Goal: Information Seeking & Learning: Learn about a topic

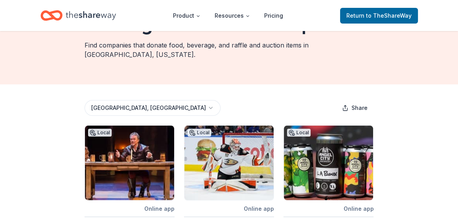
scroll to position [41, 0]
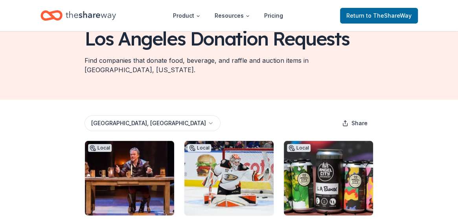
click at [379, 16] on span "to TheShareWay" at bounding box center [389, 15] width 46 height 7
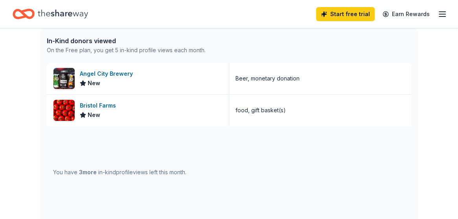
scroll to position [208, 0]
click at [99, 106] on div "Bristol Farms" at bounding box center [99, 105] width 39 height 9
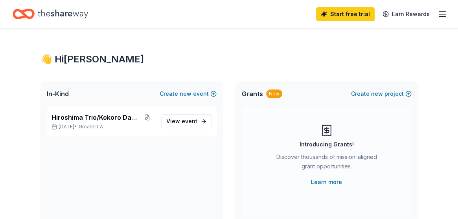
scroll to position [0, 0]
click at [119, 117] on span "Hiroshima Trio/Kokoro Dance" at bounding box center [95, 117] width 88 height 9
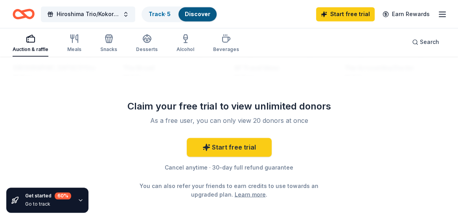
scroll to position [954, 0]
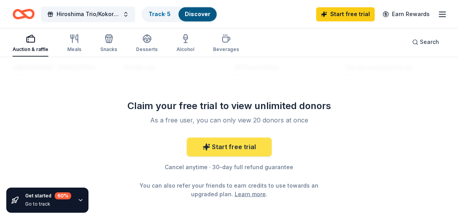
click at [243, 145] on link "Start free trial" at bounding box center [229, 147] width 85 height 19
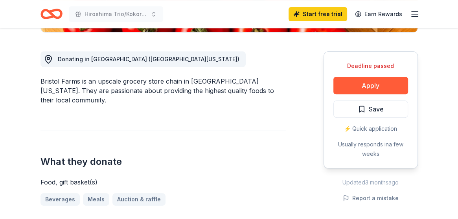
scroll to position [207, 0]
